Goal: Task Accomplishment & Management: Manage account settings

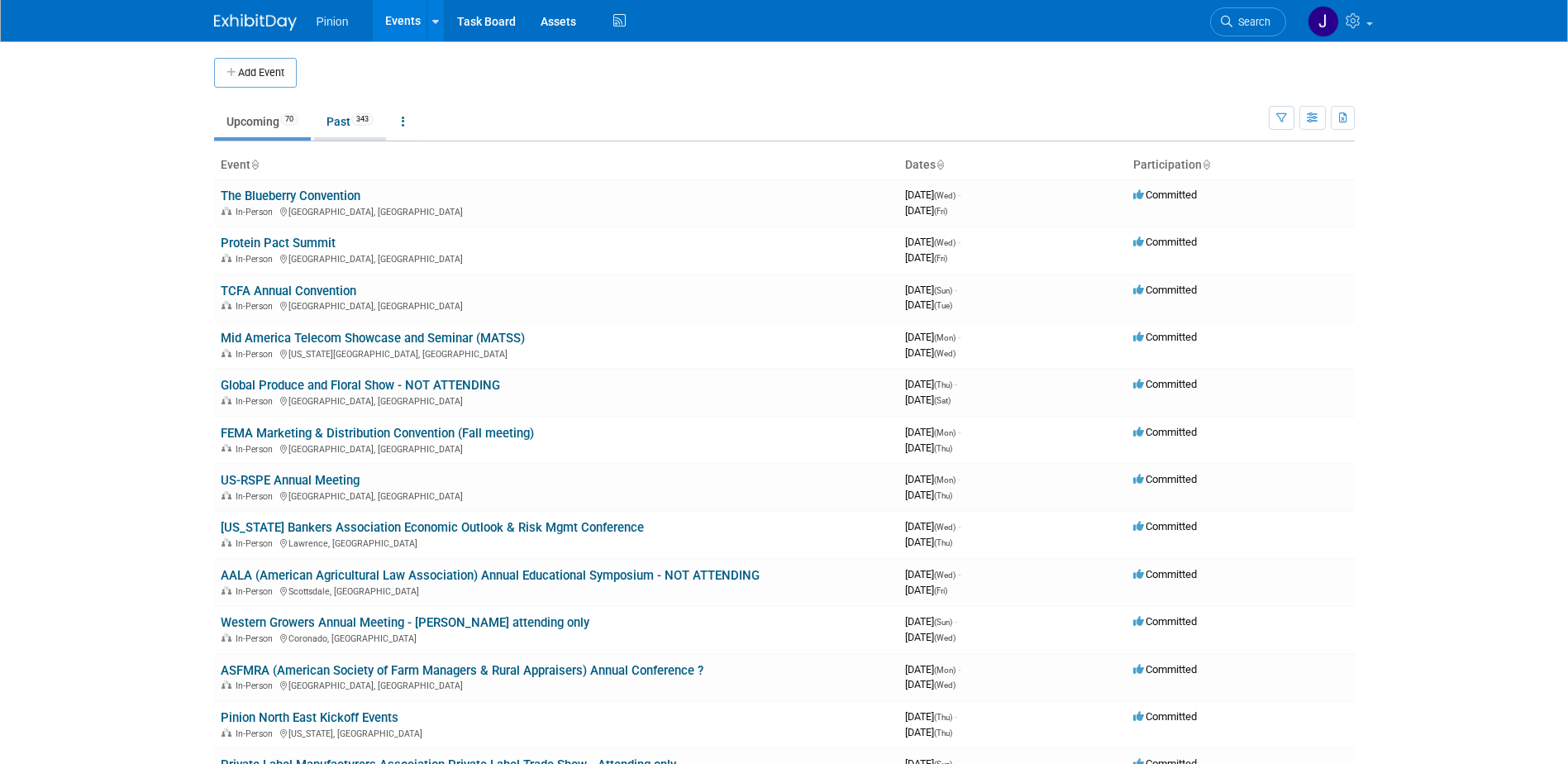
click at [365, 121] on span "343" at bounding box center [362, 119] width 22 height 12
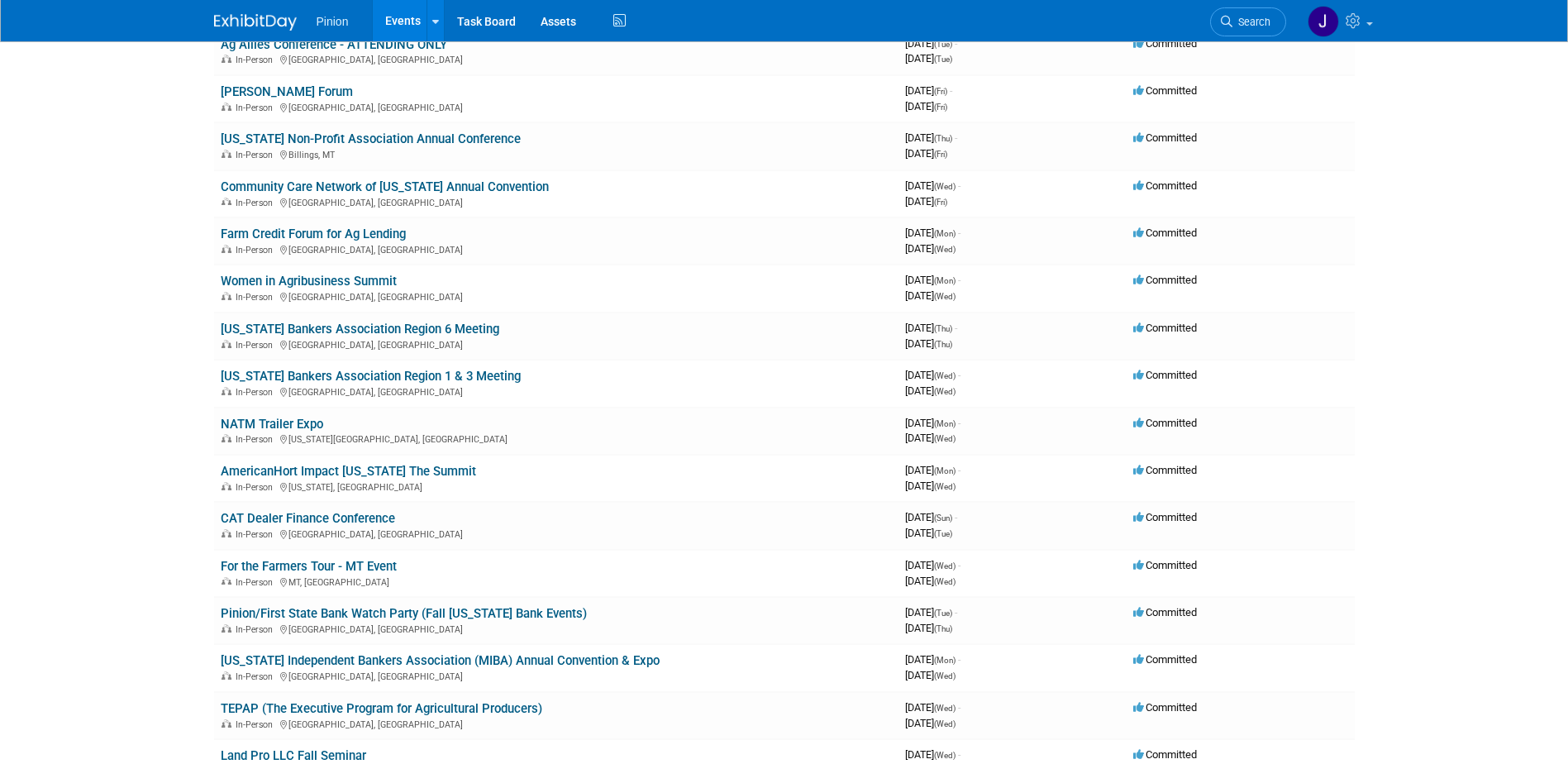
scroll to position [341, 0]
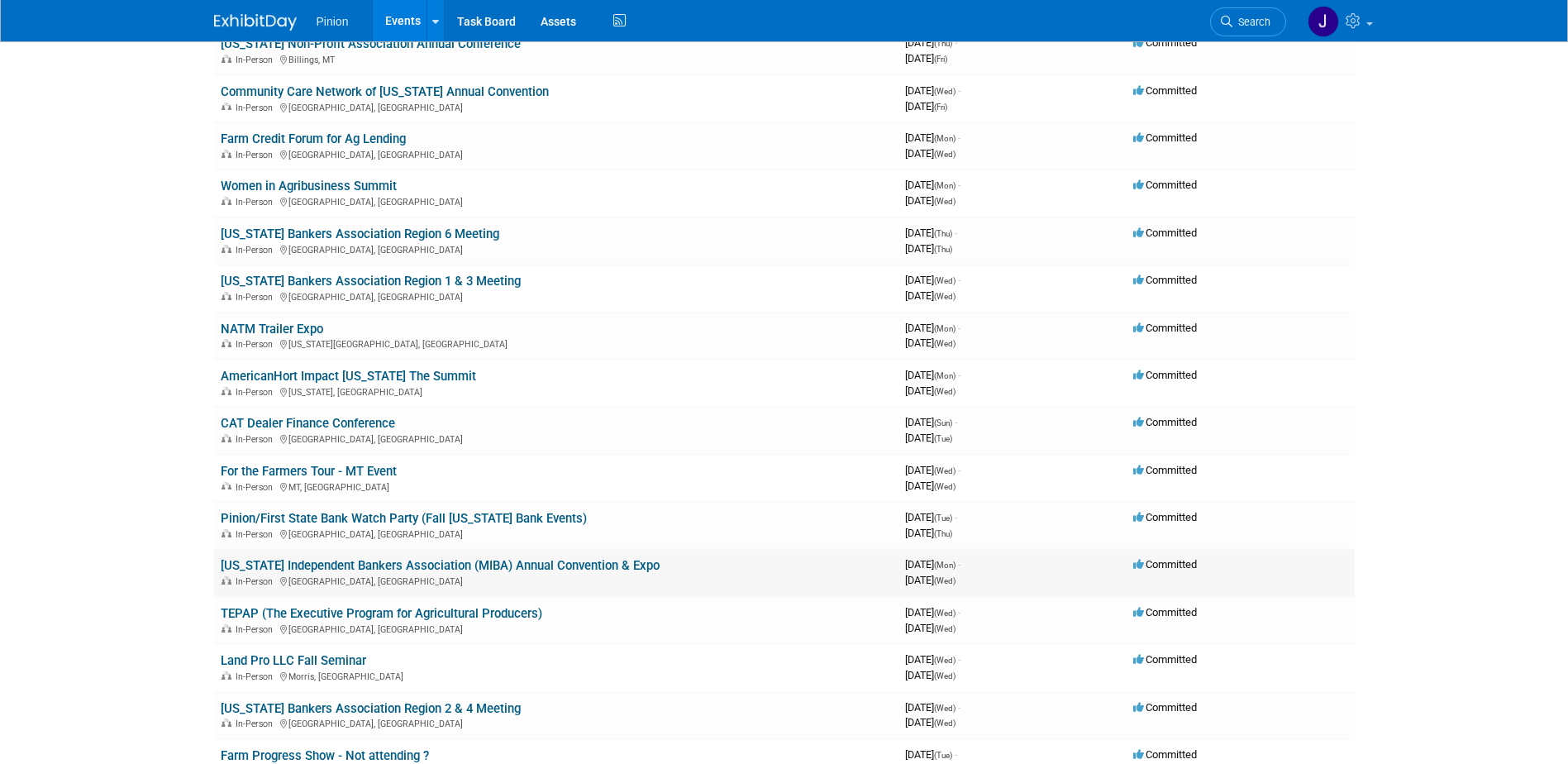
click at [259, 562] on link "[US_STATE] Independent Bankers Association (MIBA) Annual Convention & Expo" at bounding box center [440, 565] width 439 height 15
click at [306, 276] on link "[US_STATE] Bankers Association Region 1 & 3 Meeting" at bounding box center [371, 281] width 301 height 15
click at [314, 89] on link "Community Care Network of [US_STATE] Annual Convention" at bounding box center [384, 91] width 328 height 15
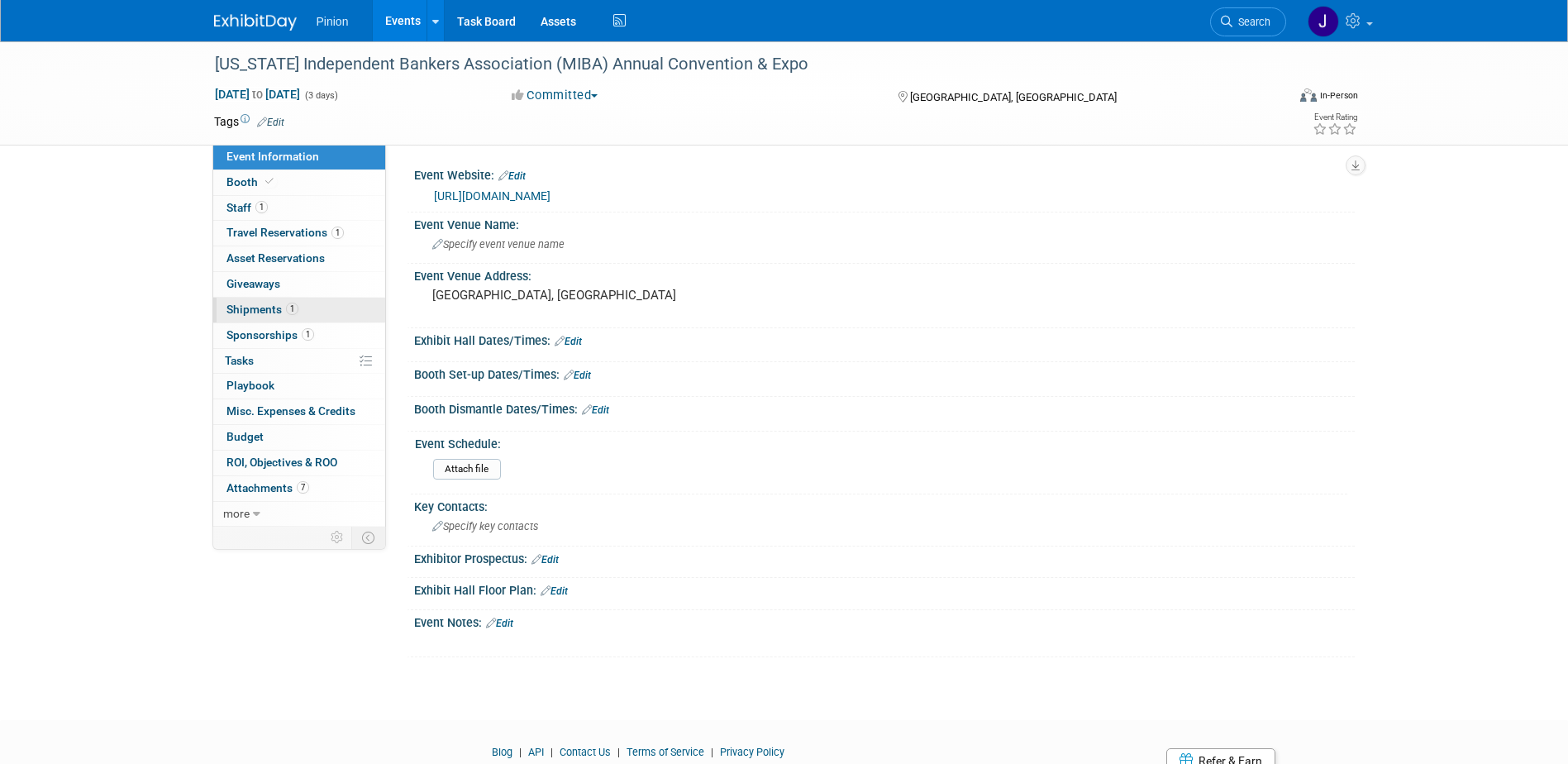
click at [277, 311] on span "Shipments 1" at bounding box center [263, 309] width 72 height 13
click at [277, 305] on span "Shipments 1" at bounding box center [263, 309] width 72 height 13
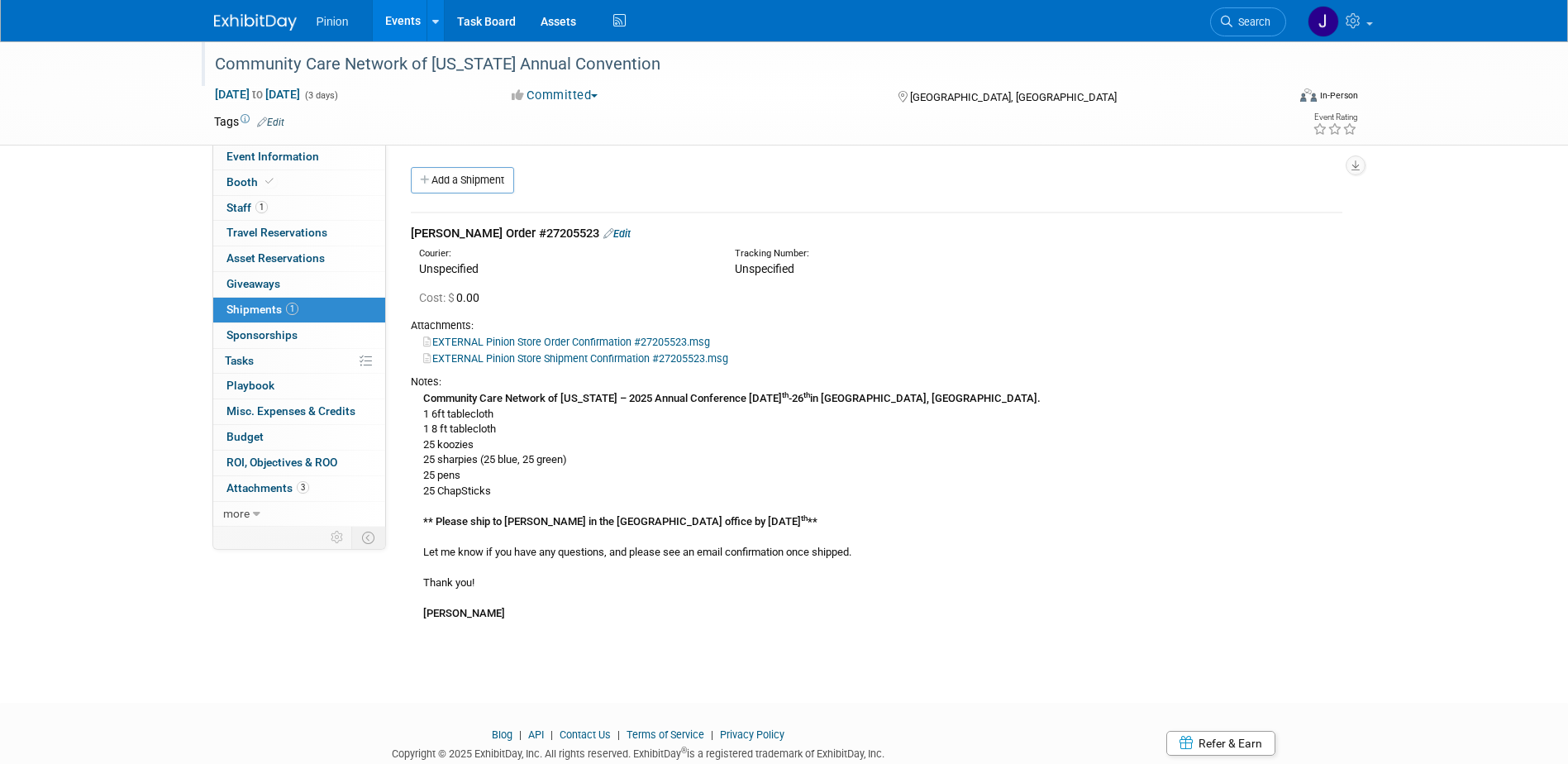
click at [677, 68] on div "Community Care Network of [US_STATE] Annual Convention" at bounding box center [736, 65] width 1053 height 29
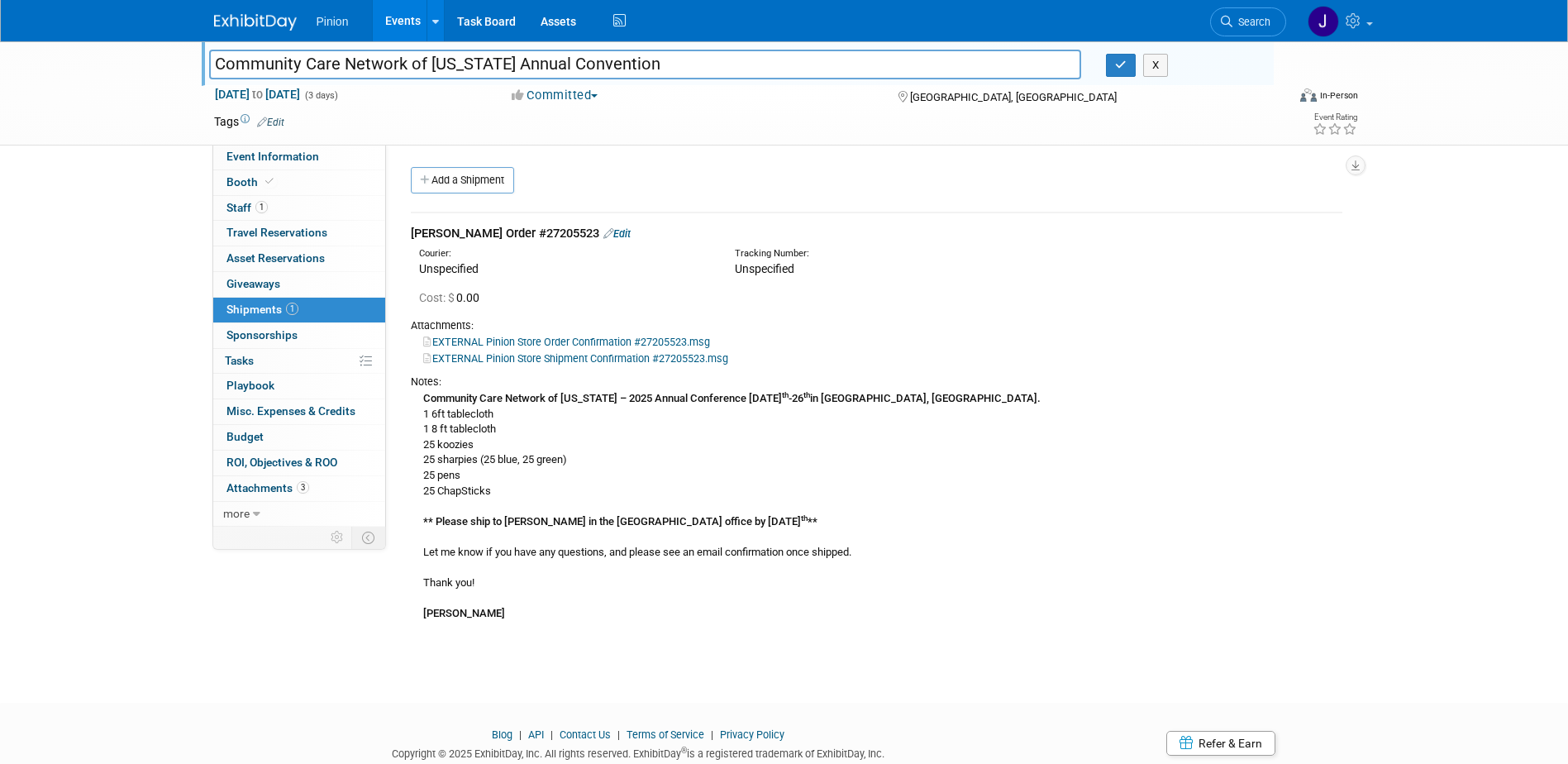
drag, startPoint x: 677, startPoint y: 68, endPoint x: 213, endPoint y: 54, distance: 464.2
click at [213, 54] on input "Community Care Network of [US_STATE] Annual Convention" at bounding box center [645, 64] width 873 height 29
click at [1117, 58] on button "button" at bounding box center [1121, 65] width 29 height 23
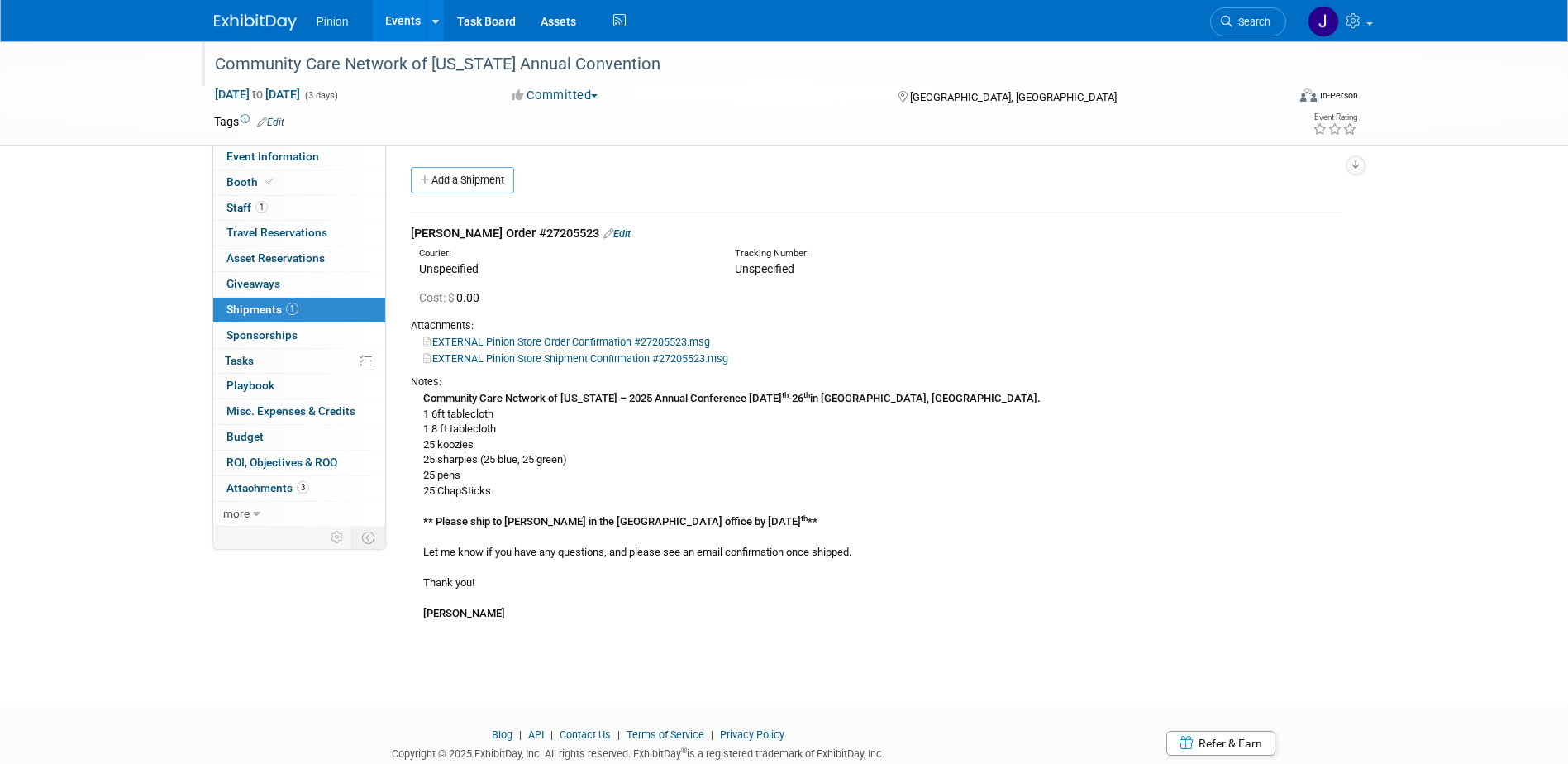
click at [233, 18] on img at bounding box center [255, 22] width 83 height 17
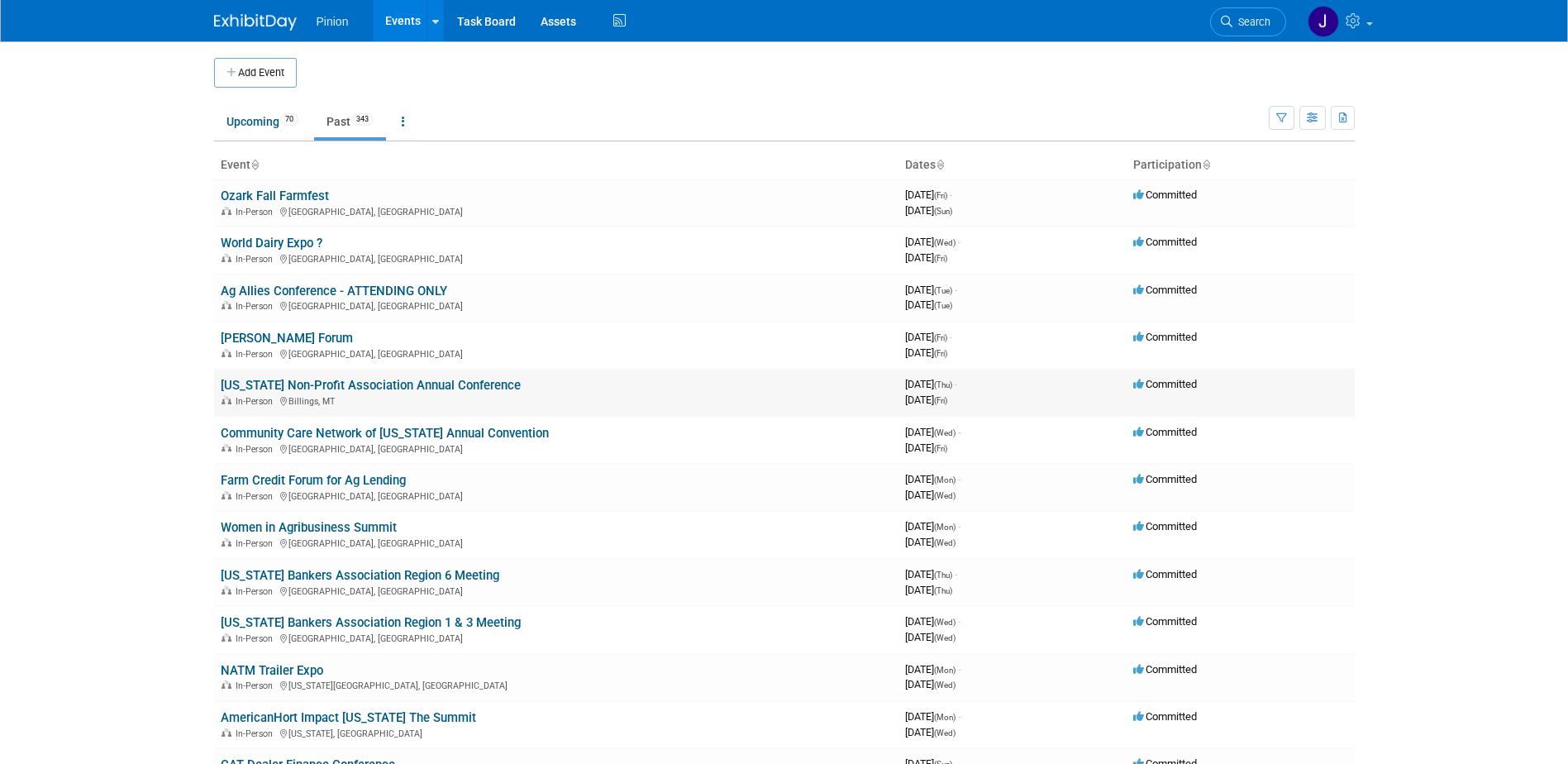
click at [279, 381] on link "Montana Non-Profit Association Annual Conference" at bounding box center [371, 385] width 301 height 15
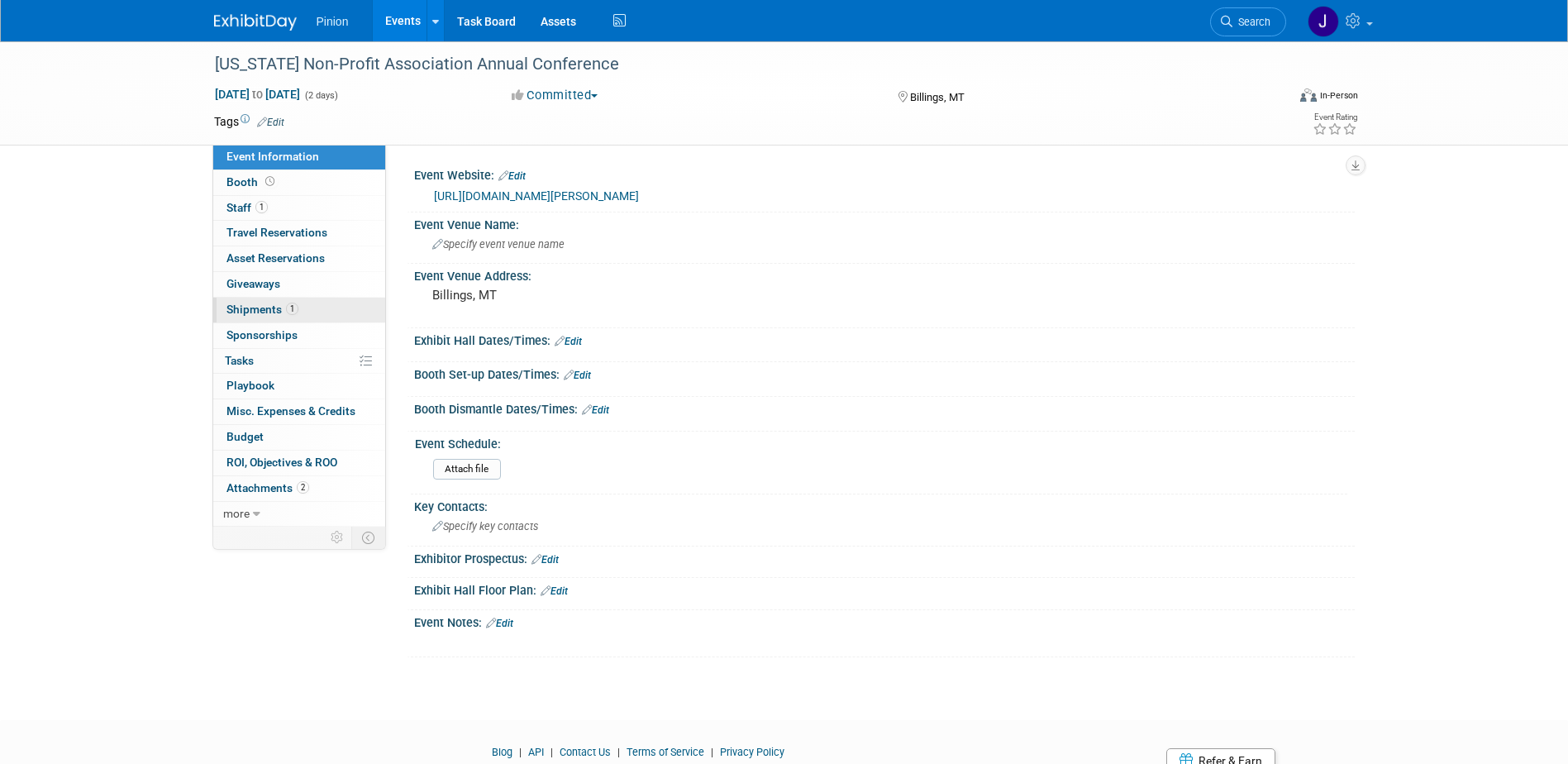
click at [275, 308] on span "Shipments 1" at bounding box center [263, 309] width 72 height 13
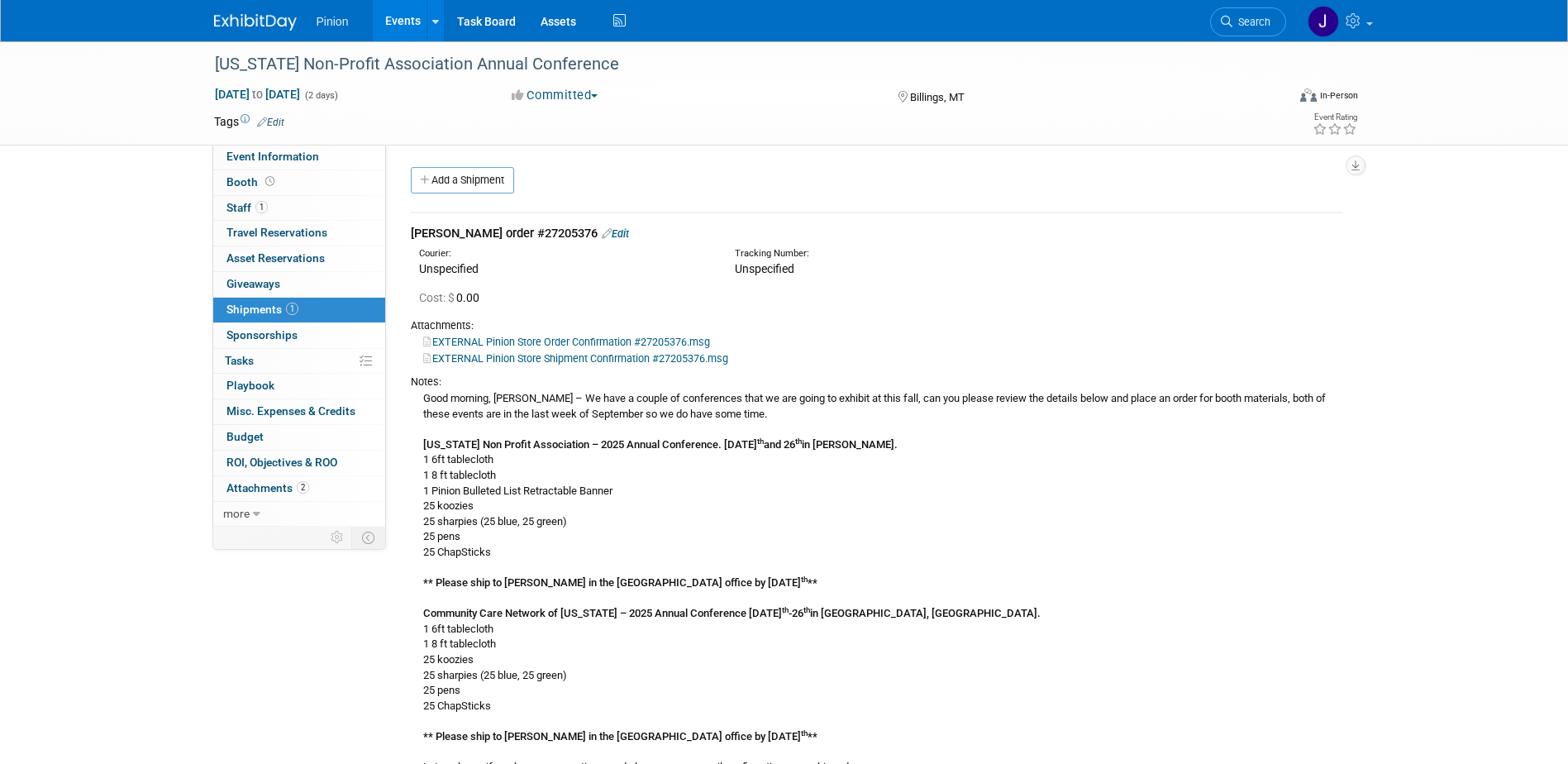
click at [592, 580] on b "** Please ship to Amy Cristaldi in the Missoula office by Friday September 19 t…" at bounding box center [620, 582] width 395 height 12
click at [575, 357] on link "EXTERNAL Pinion Store Shipment Confirmation #27205376.msg" at bounding box center [575, 358] width 305 height 12
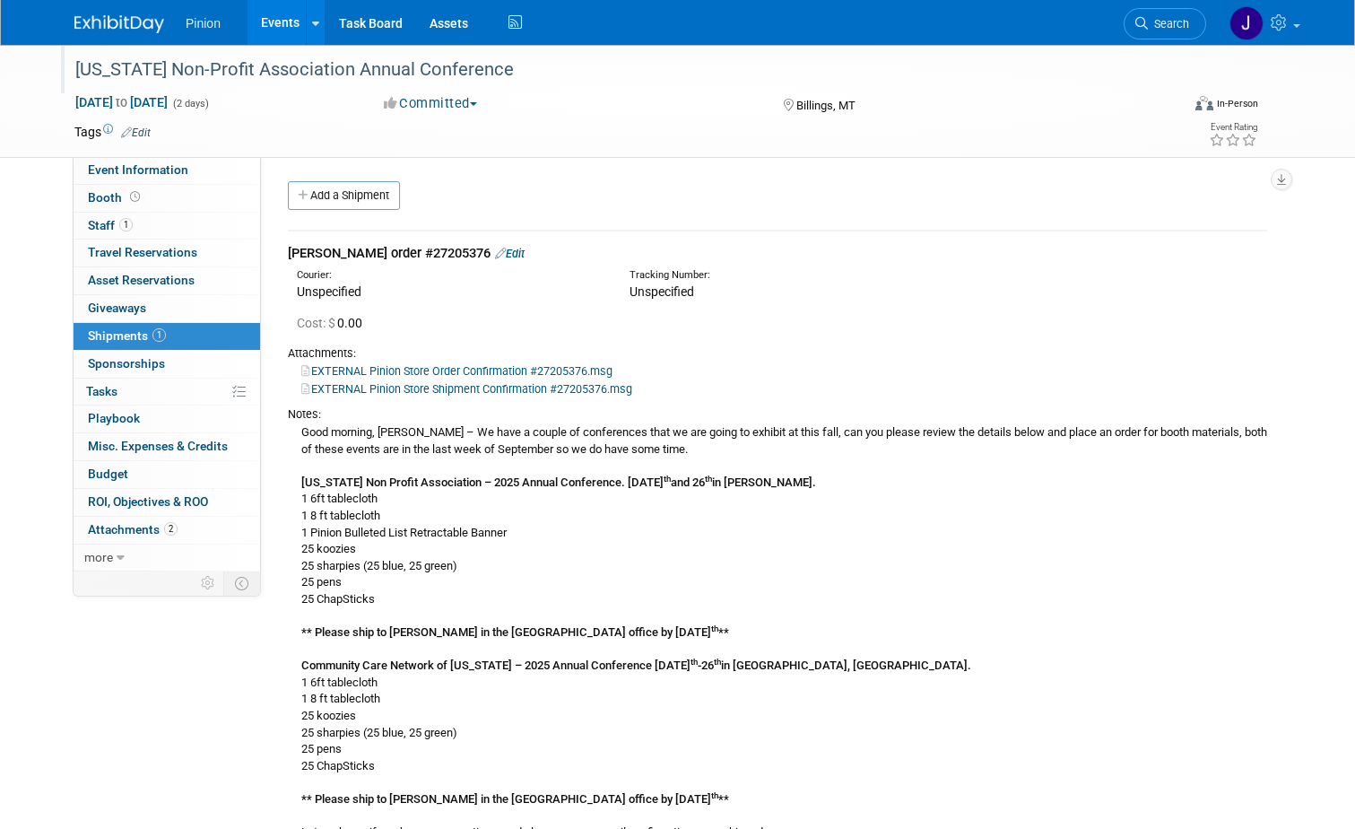
click at [512, 73] on div "Montana Non-Profit Association Annual Conference" at bounding box center [613, 70] width 1089 height 32
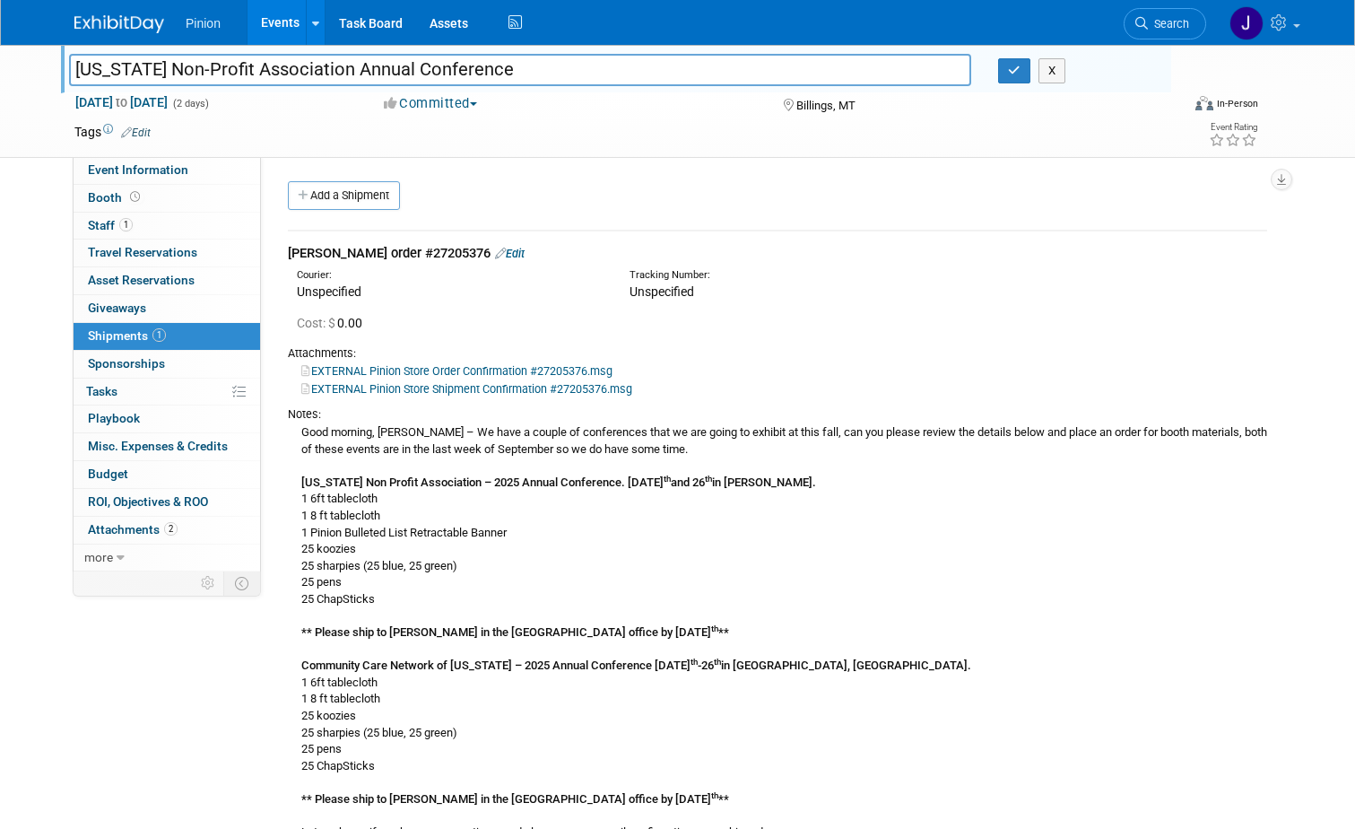
drag, startPoint x: 512, startPoint y: 73, endPoint x: -4, endPoint y: 59, distance: 515.9
click at [0, 59] on html "Pinion Events Add Event Bulk Upload Events Shareable Event Boards Recently View…" at bounding box center [677, 414] width 1355 height 829
click at [1029, 78] on button "button" at bounding box center [1014, 70] width 32 height 25
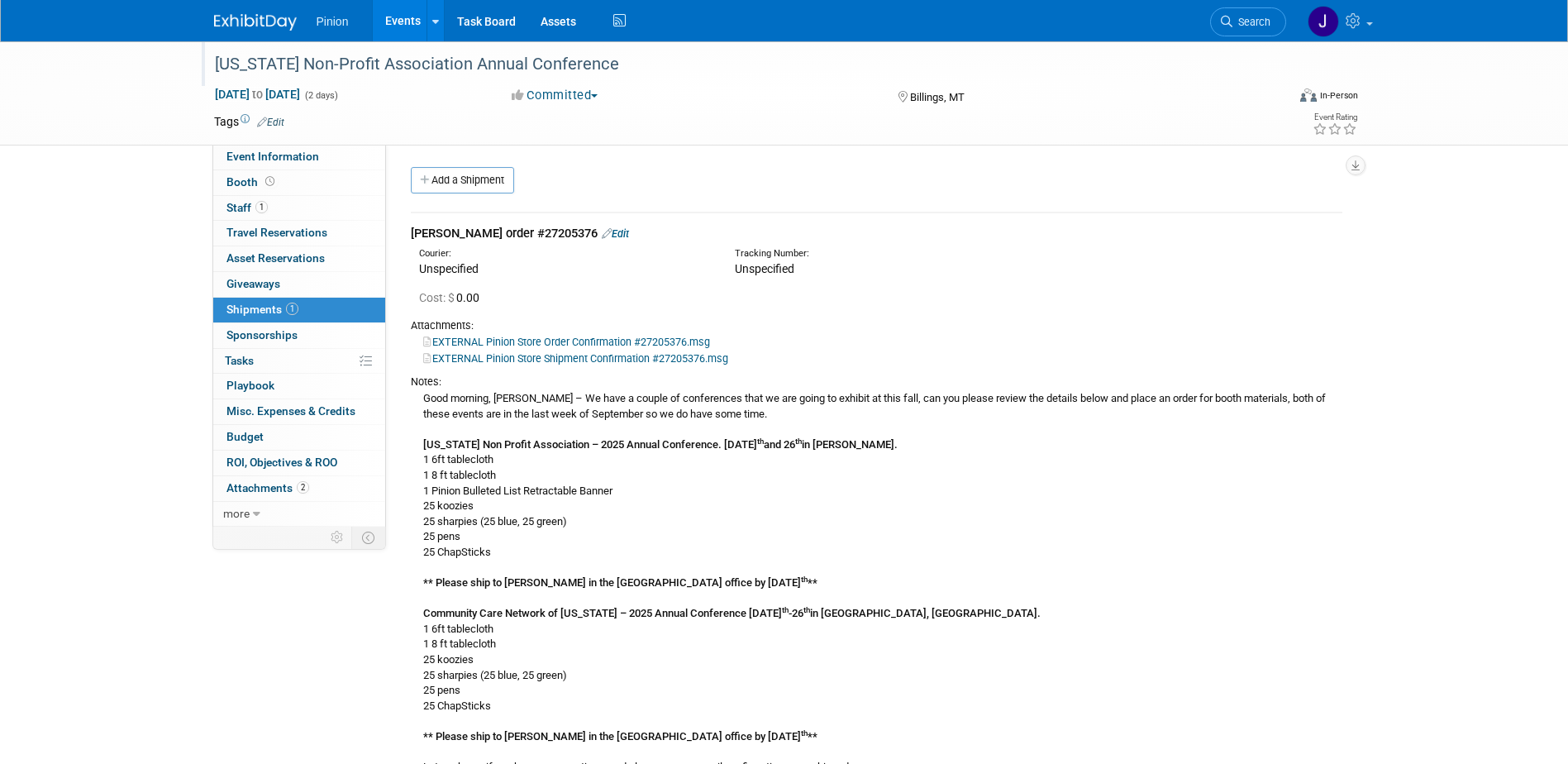
click at [798, 675] on div "Good morning, Jennifer – We have a couple of conferences that we are going to e…" at bounding box center [877, 612] width 932 height 447
